Goal: Check status: Check status

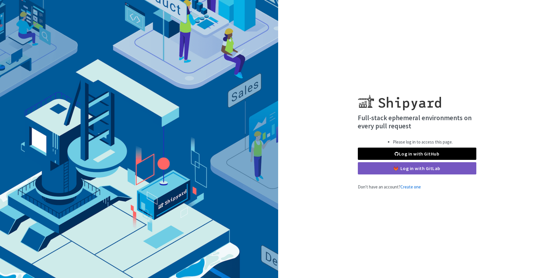
drag, startPoint x: 404, startPoint y: 153, endPoint x: 344, endPoint y: 81, distance: 93.5
click at [344, 81] on div "Full-stack ephemeral environments on every pull request Please log in to access…" at bounding box center [278, 139] width 556 height 278
click at [367, 150] on link "Log in with GitHub" at bounding box center [417, 154] width 118 height 12
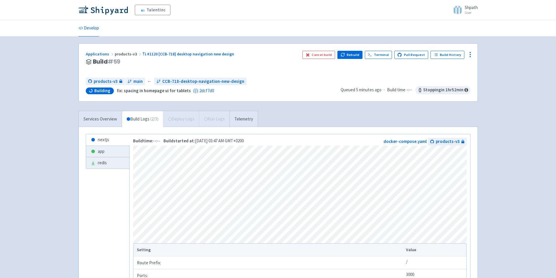
scroll to position [57, 0]
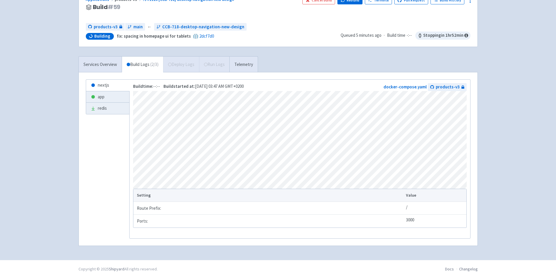
click at [39, 156] on div "TalentInc Shpath User Profile Sign out Develop #" at bounding box center [278, 102] width 556 height 315
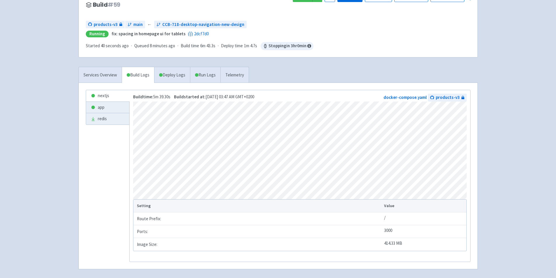
scroll to position [83, 0]
